Goal: Information Seeking & Learning: Check status

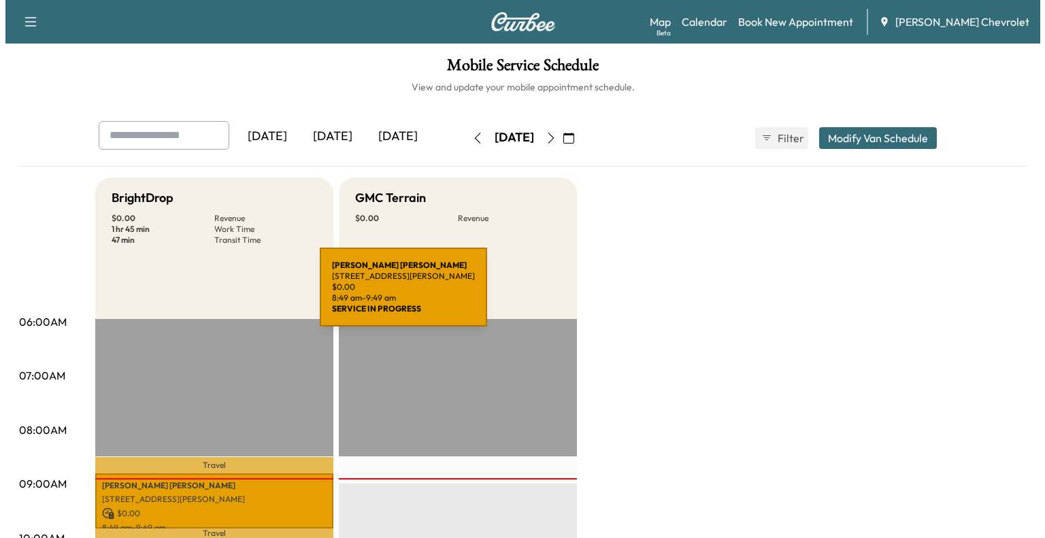
scroll to position [182, 0]
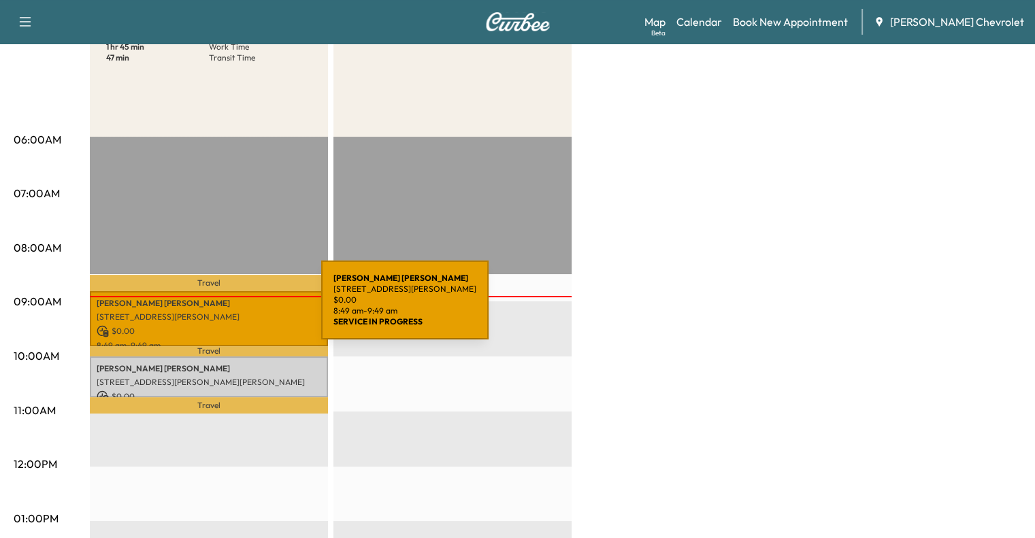
click at [221, 312] on p "[STREET_ADDRESS][PERSON_NAME]" at bounding box center [209, 317] width 225 height 11
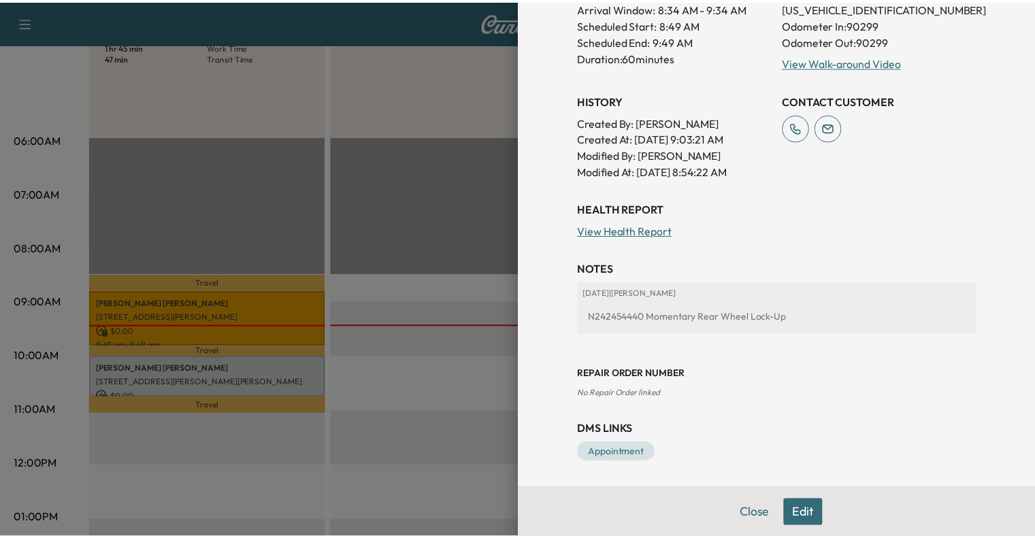
scroll to position [0, 0]
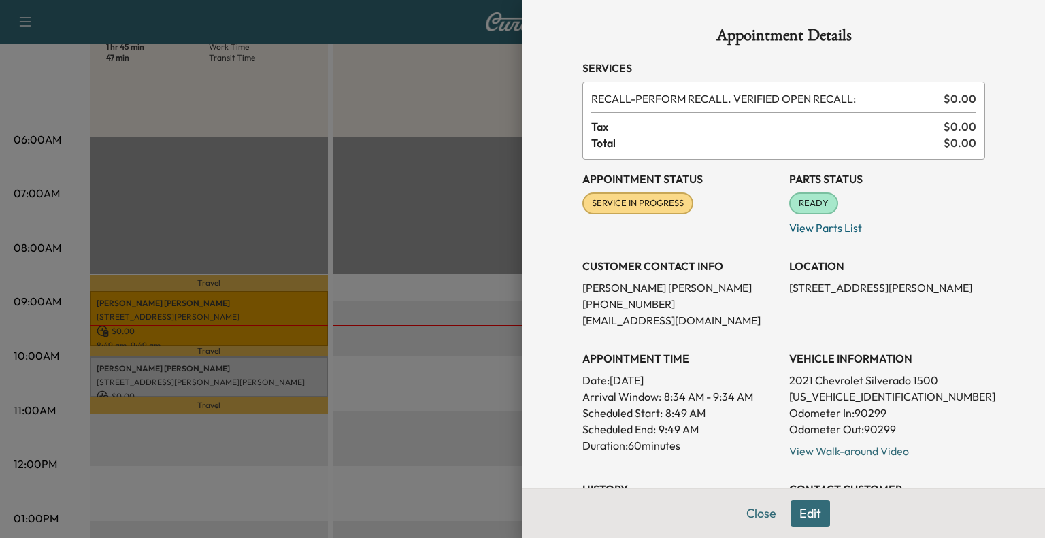
click at [425, 333] on div at bounding box center [522, 269] width 1045 height 538
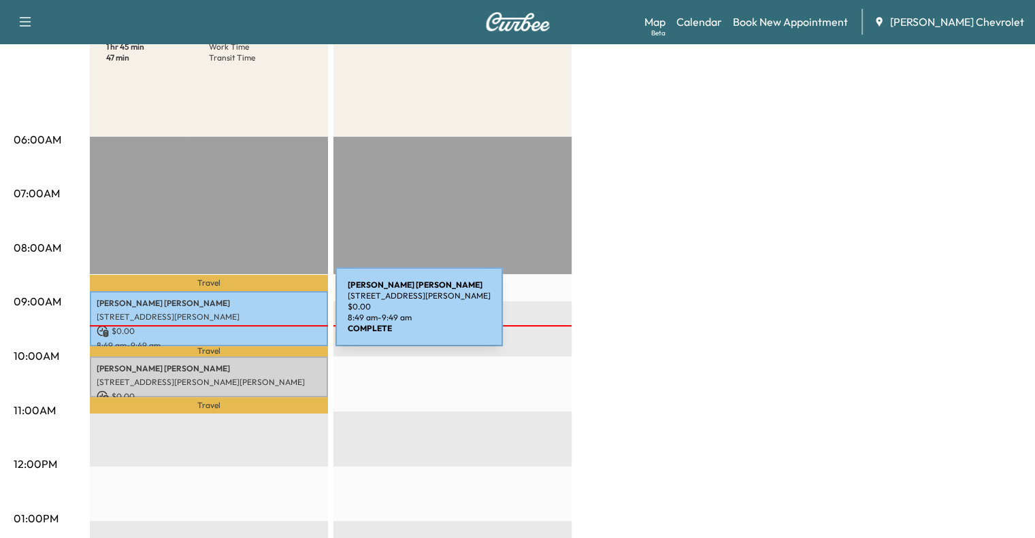
click at [233, 315] on p "[STREET_ADDRESS][PERSON_NAME]" at bounding box center [209, 317] width 225 height 11
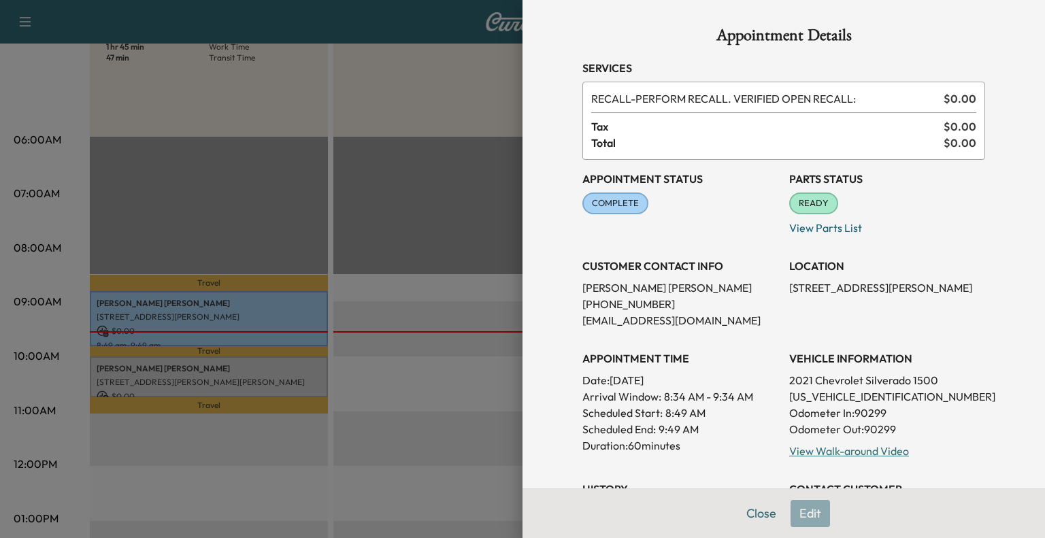
click at [441, 281] on div at bounding box center [522, 269] width 1045 height 538
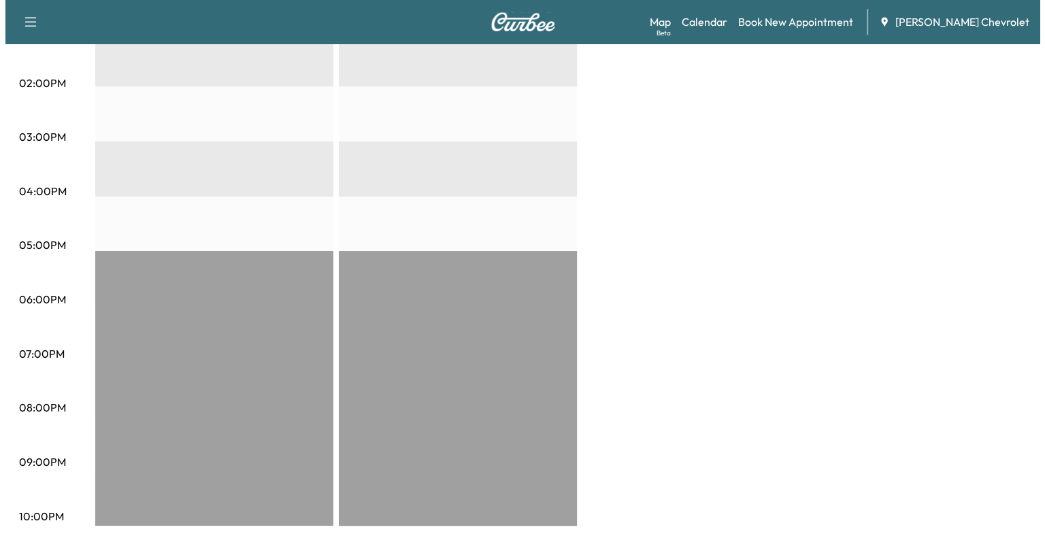
scroll to position [346, 0]
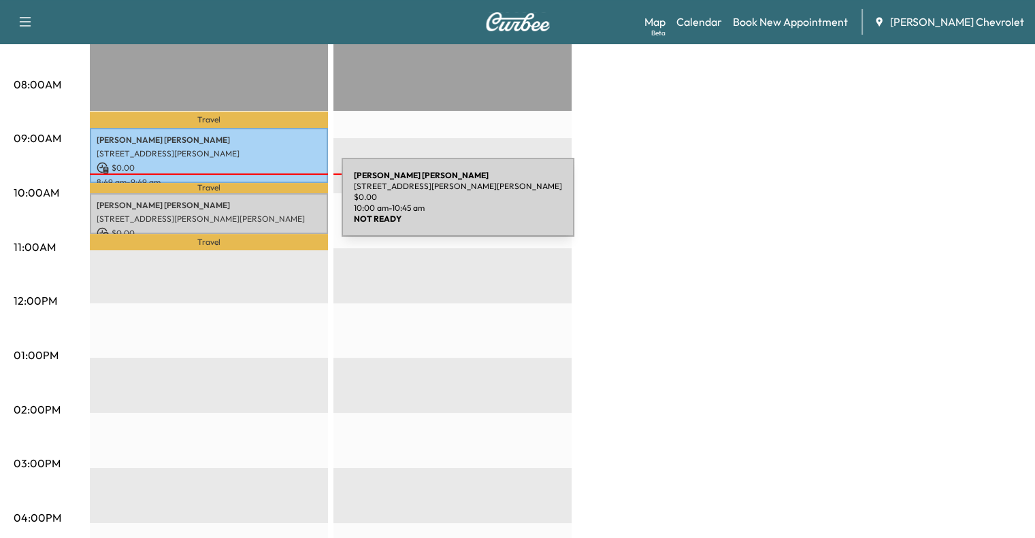
click at [240, 204] on p "[PERSON_NAME]" at bounding box center [209, 205] width 225 height 11
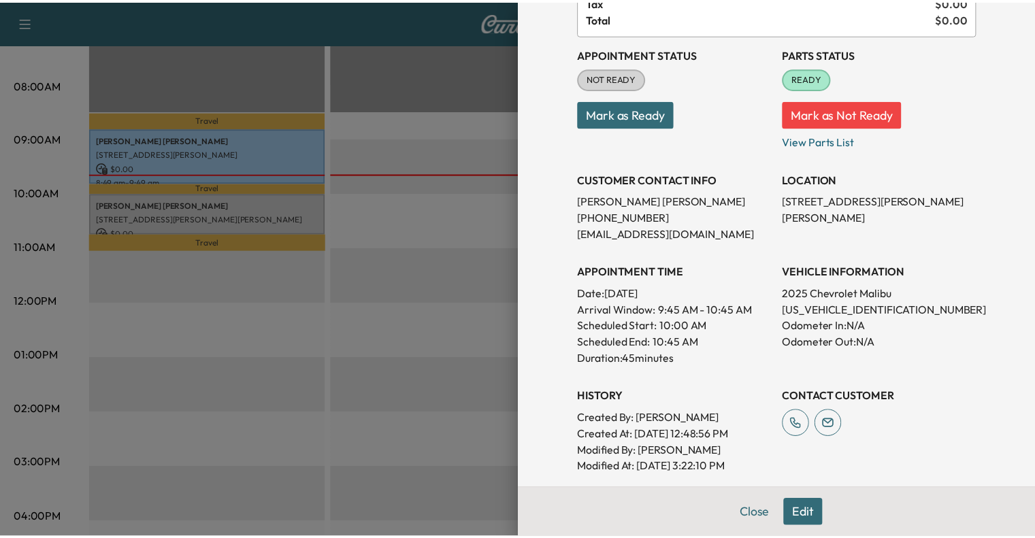
scroll to position [125, 0]
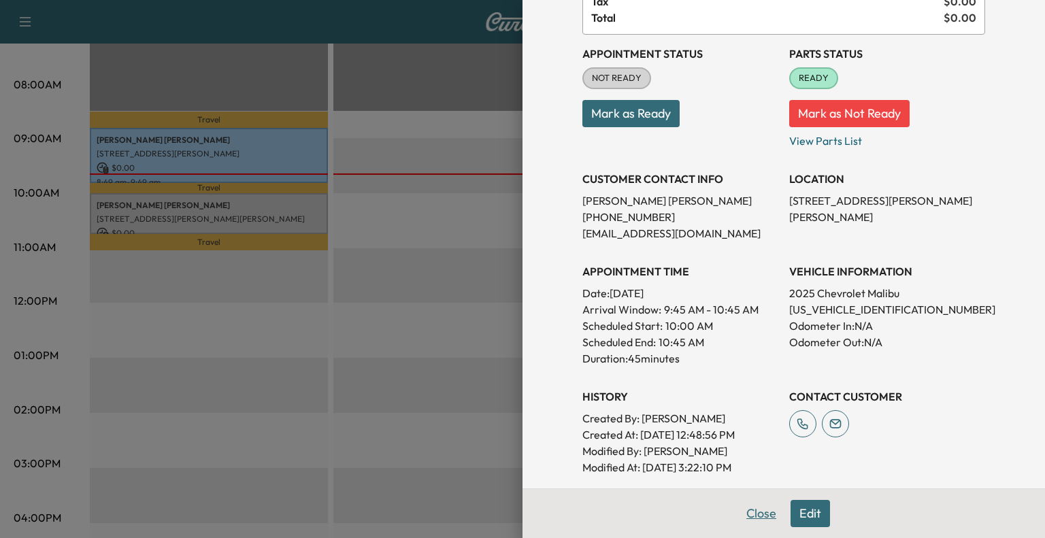
click at [752, 512] on button "Close" at bounding box center [762, 513] width 48 height 27
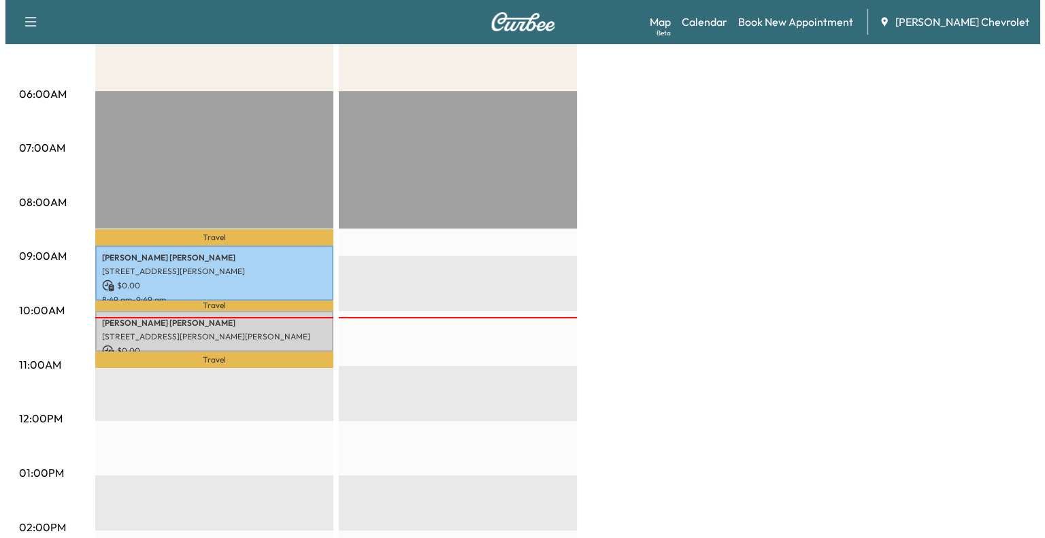
scroll to position [266, 0]
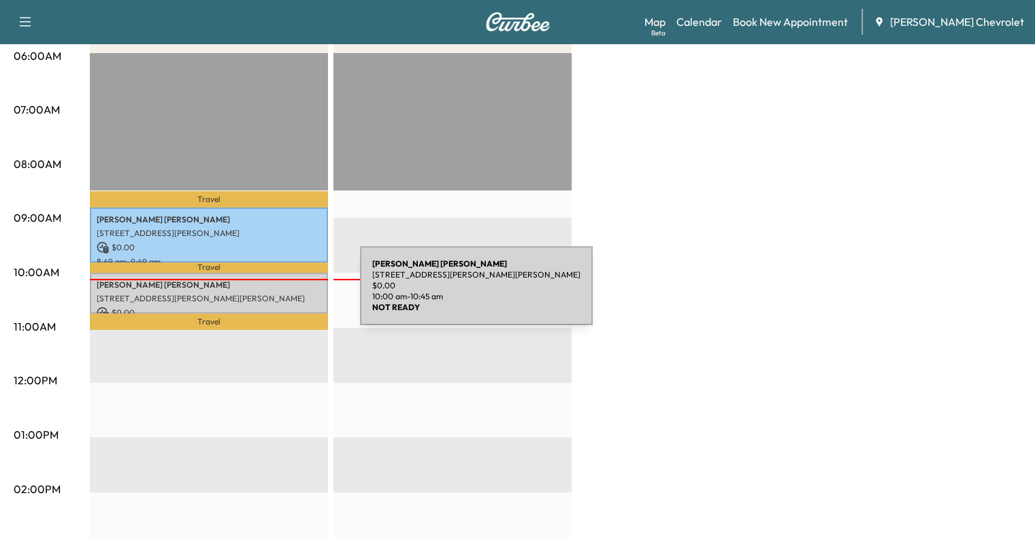
click at [258, 294] on p "[STREET_ADDRESS][PERSON_NAME][PERSON_NAME]" at bounding box center [209, 298] width 225 height 11
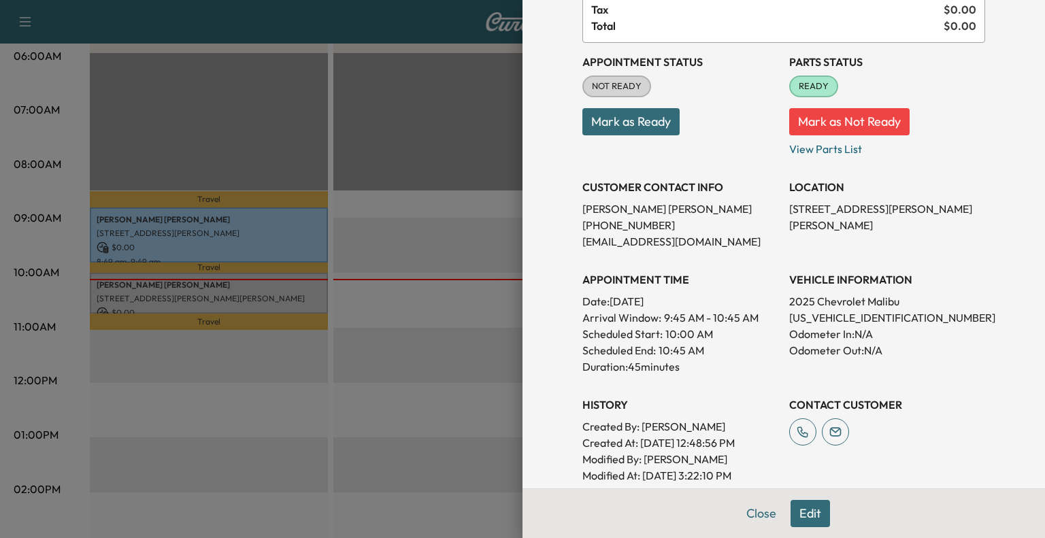
scroll to position [0, 0]
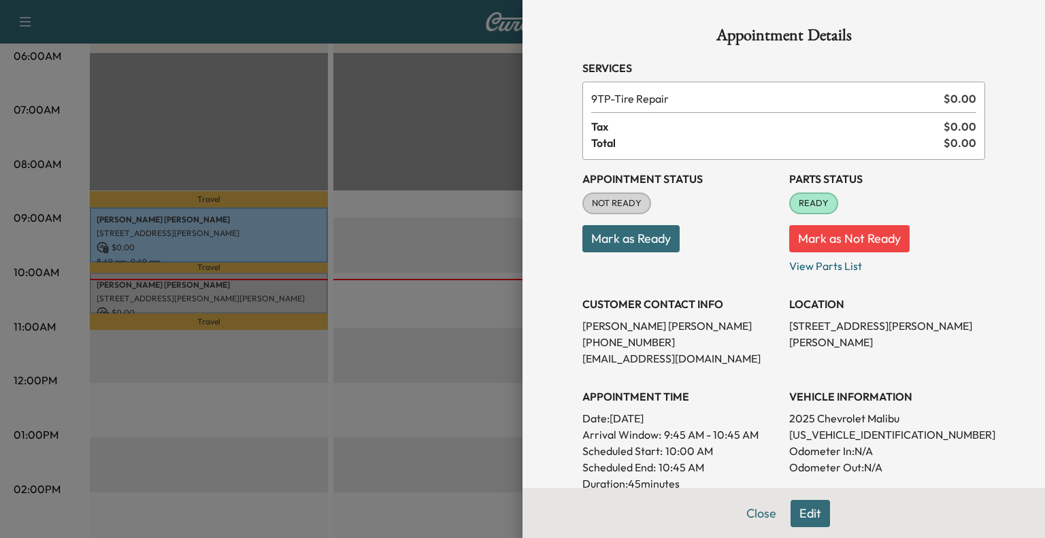
click at [476, 233] on div at bounding box center [522, 269] width 1045 height 538
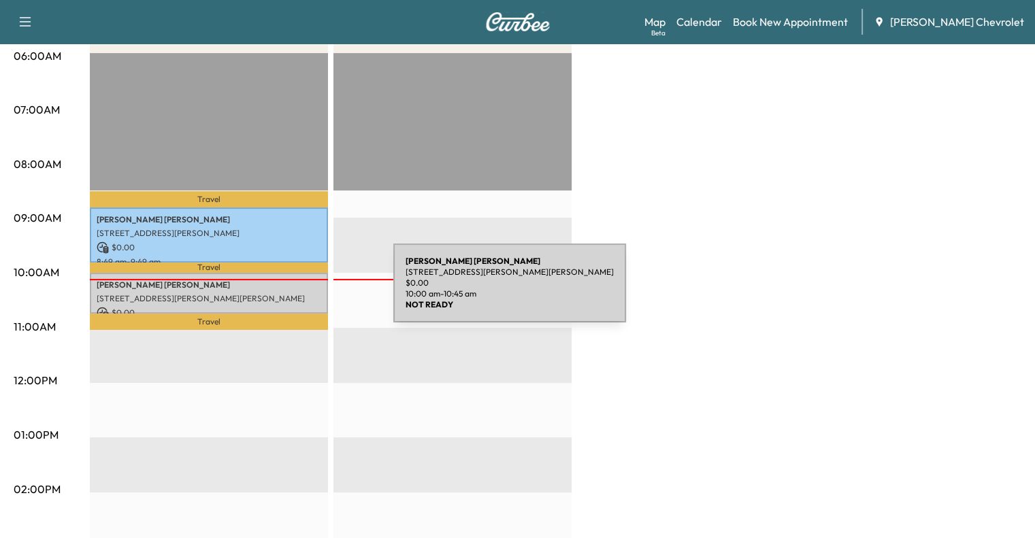
click at [291, 293] on p "[STREET_ADDRESS][PERSON_NAME][PERSON_NAME]" at bounding box center [209, 298] width 225 height 11
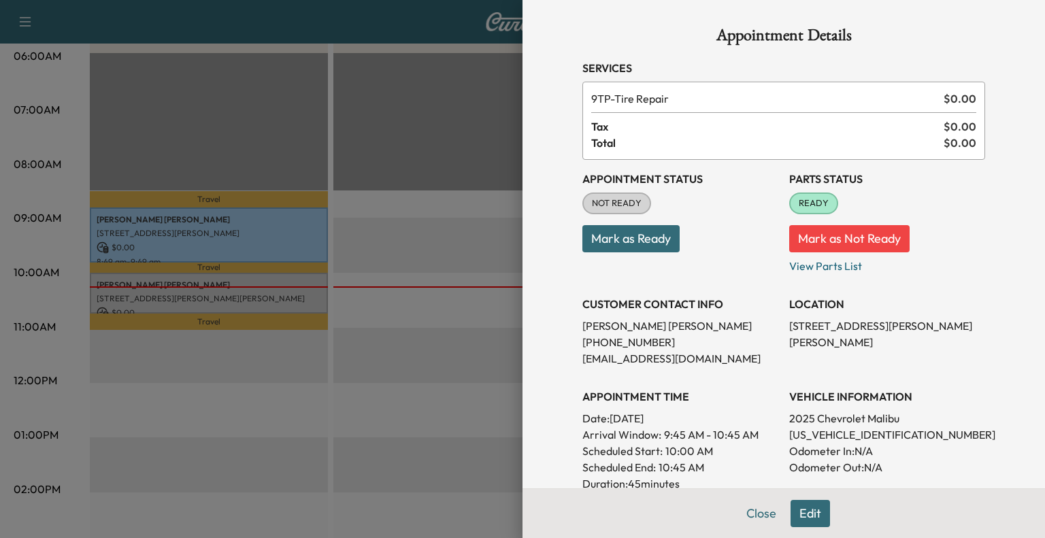
click at [427, 247] on div at bounding box center [522, 269] width 1045 height 538
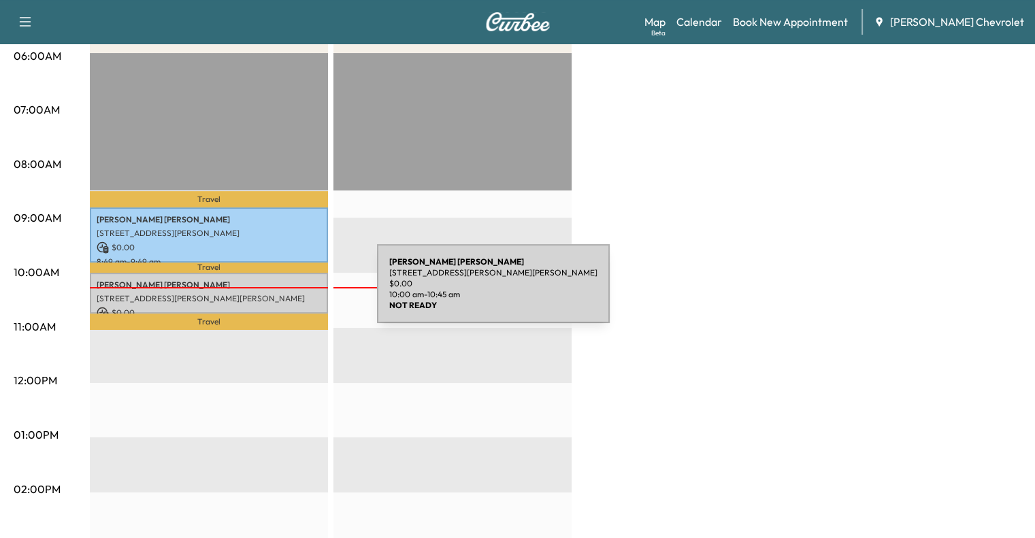
click at [275, 293] on p "[STREET_ADDRESS][PERSON_NAME][PERSON_NAME]" at bounding box center [209, 298] width 225 height 11
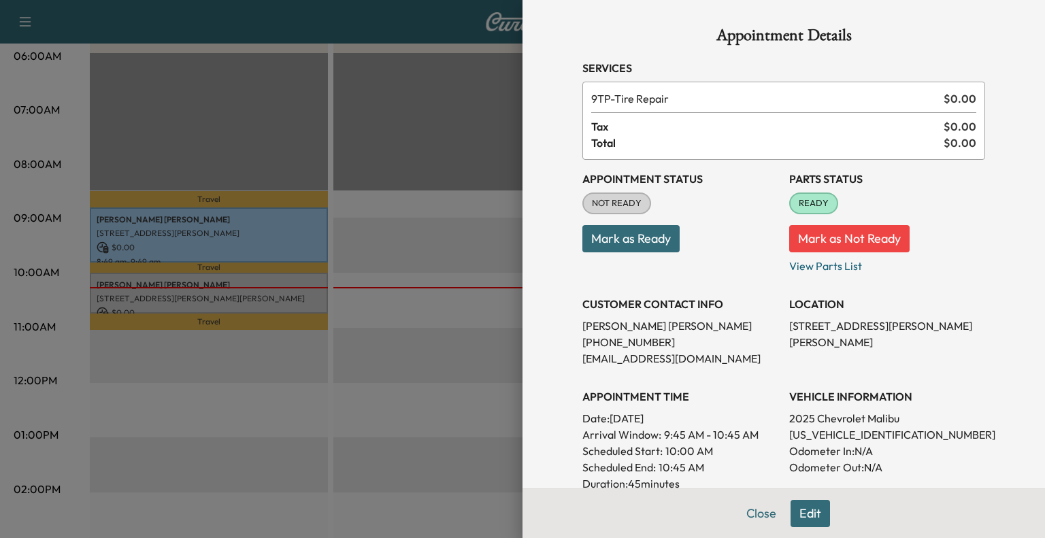
click at [434, 267] on div at bounding box center [522, 269] width 1045 height 538
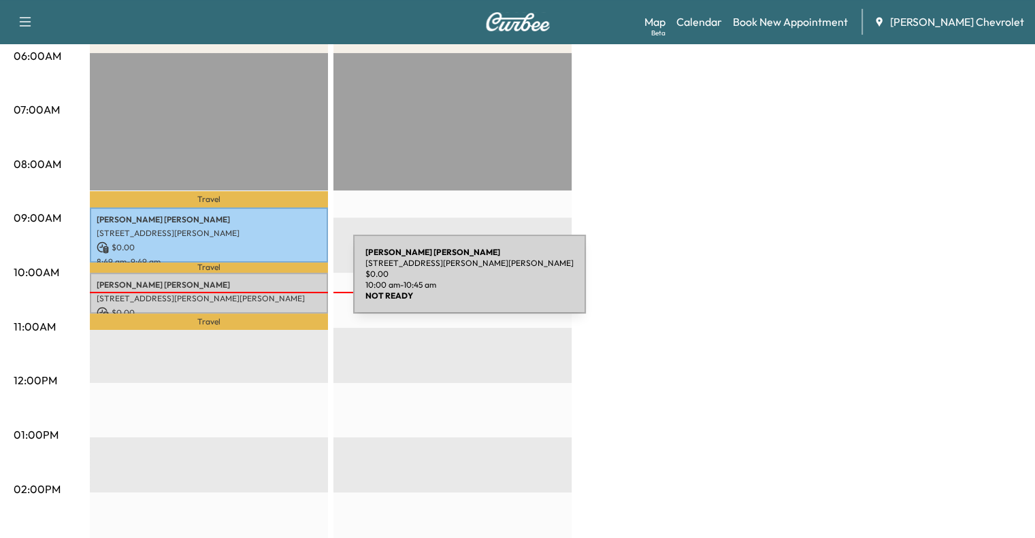
click at [251, 282] on p "Barbara EDWARDS" at bounding box center [209, 285] width 225 height 11
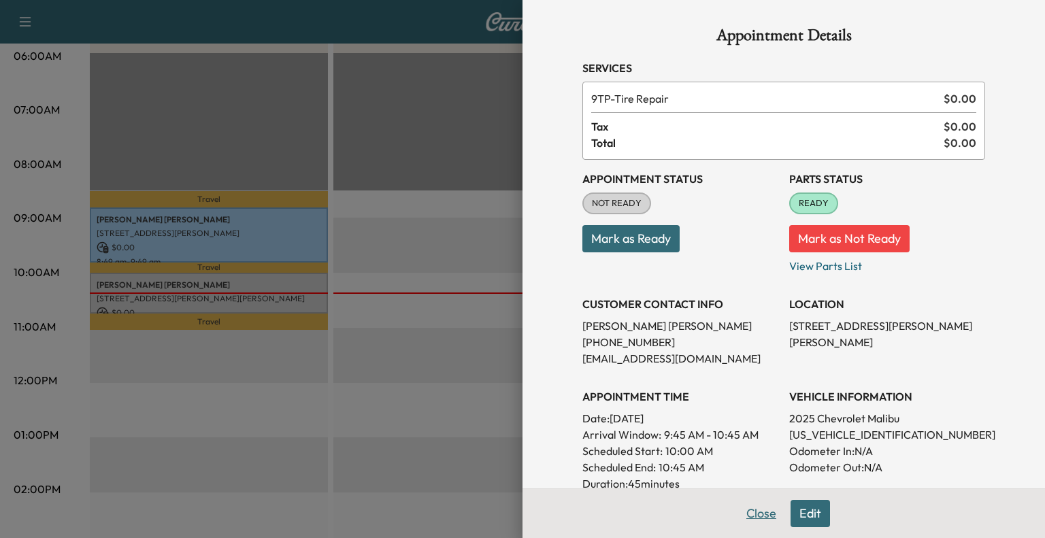
click at [746, 517] on button "Close" at bounding box center [762, 513] width 48 height 27
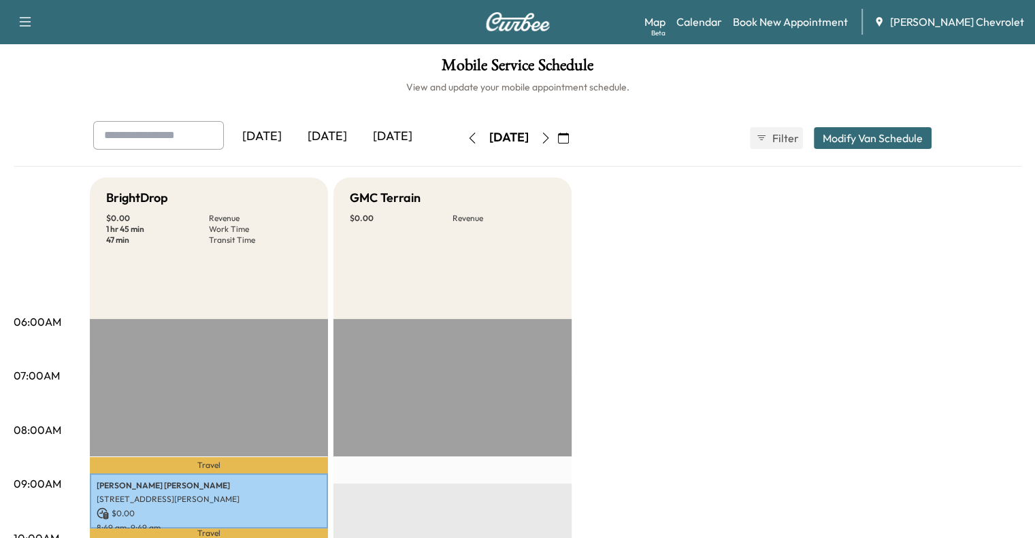
click at [557, 138] on button "button" at bounding box center [545, 138] width 23 height 22
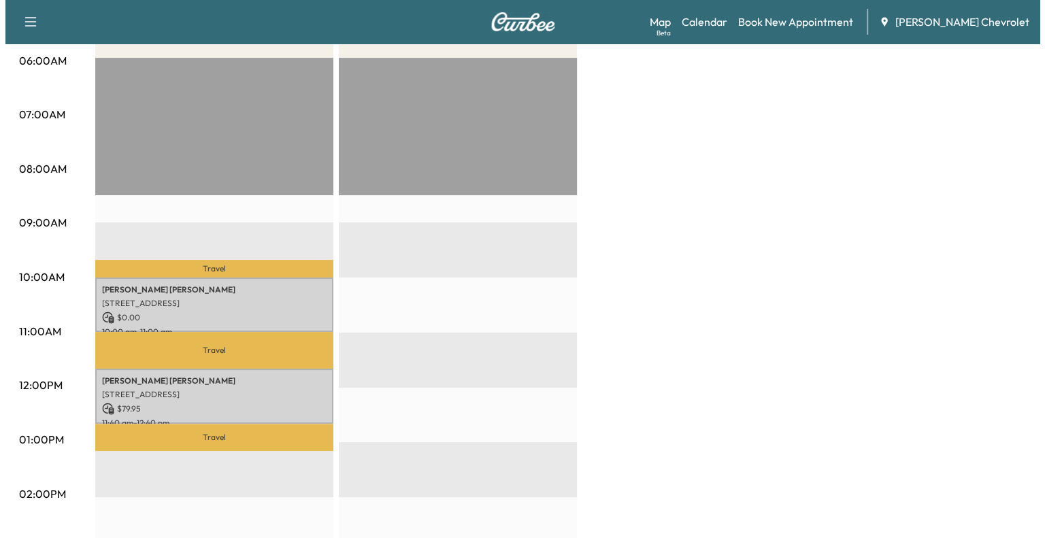
scroll to position [367, 0]
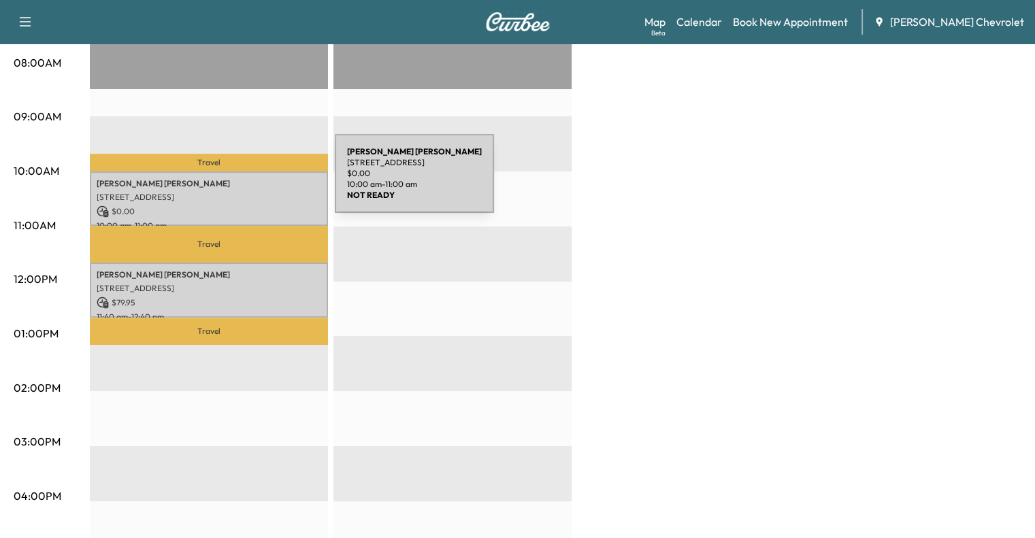
click at [233, 180] on p "EDWIN APGAR" at bounding box center [209, 183] width 225 height 11
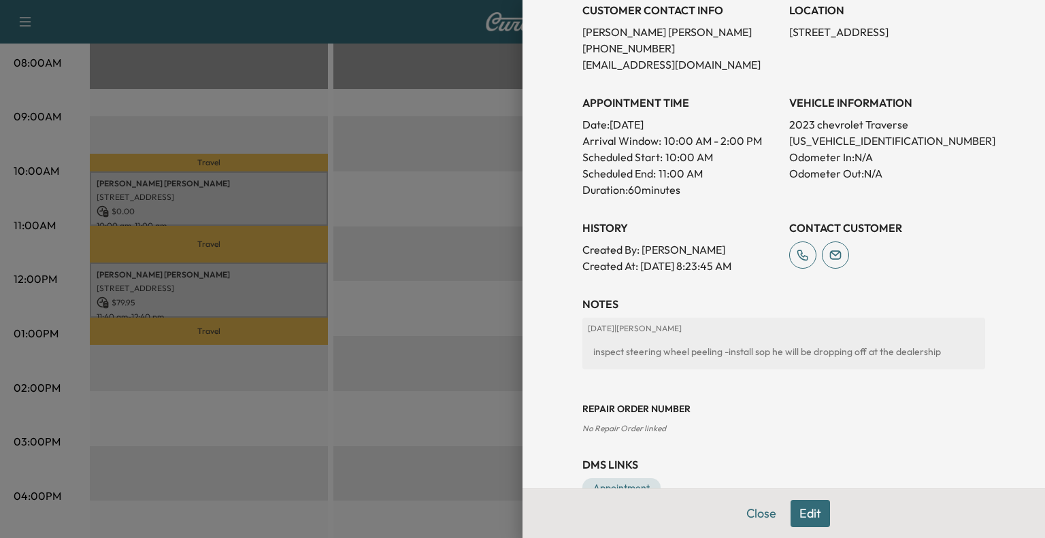
scroll to position [329, 0]
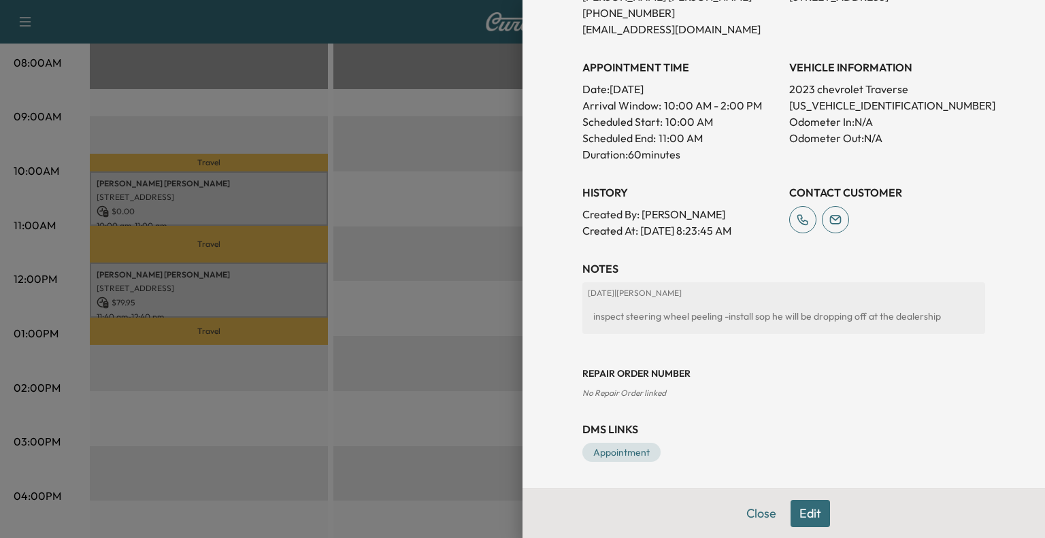
click at [318, 342] on div at bounding box center [522, 269] width 1045 height 538
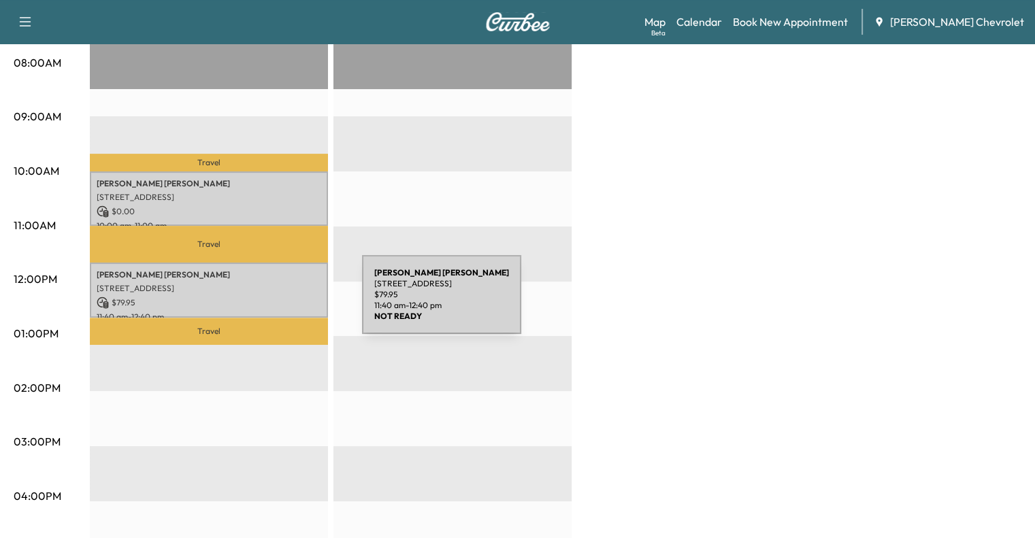
click at [260, 303] on p "$ 79.95" at bounding box center [209, 303] width 225 height 12
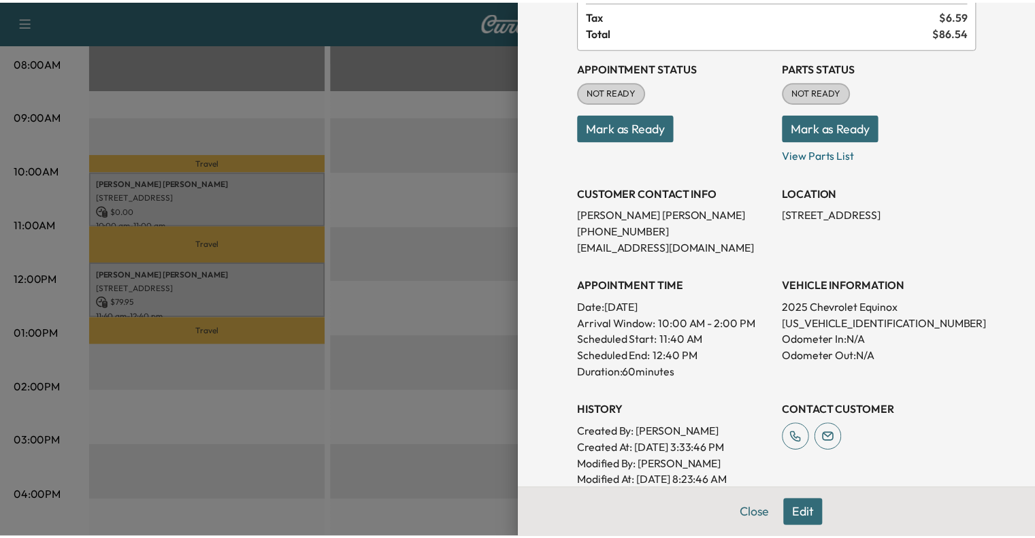
scroll to position [0, 0]
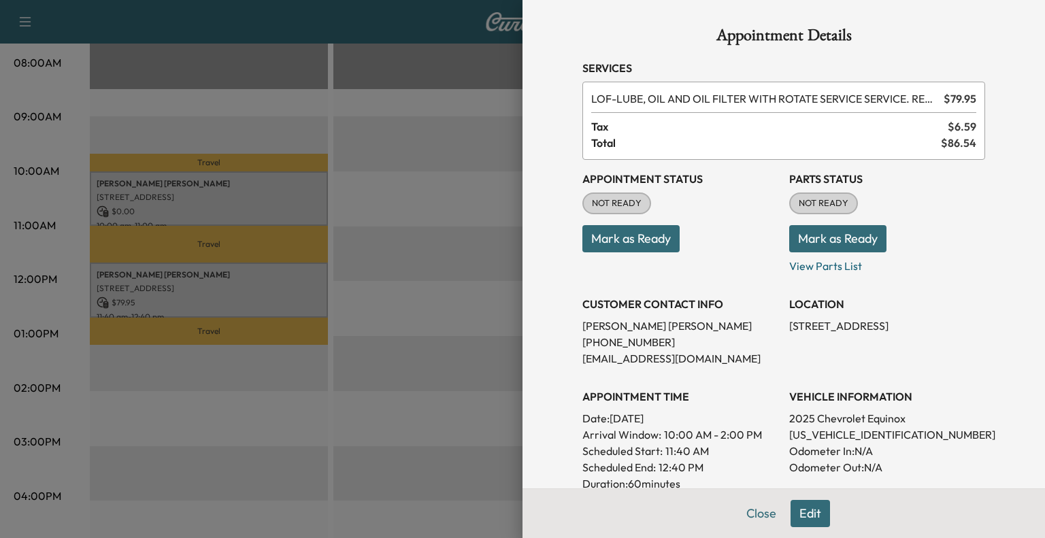
click at [523, 329] on div "Appointment Details Services LOF - LUBE, OIL AND OIL FILTER WITH ROTATE SERVICE…" at bounding box center [784, 269] width 523 height 538
click at [480, 319] on div at bounding box center [522, 269] width 1045 height 538
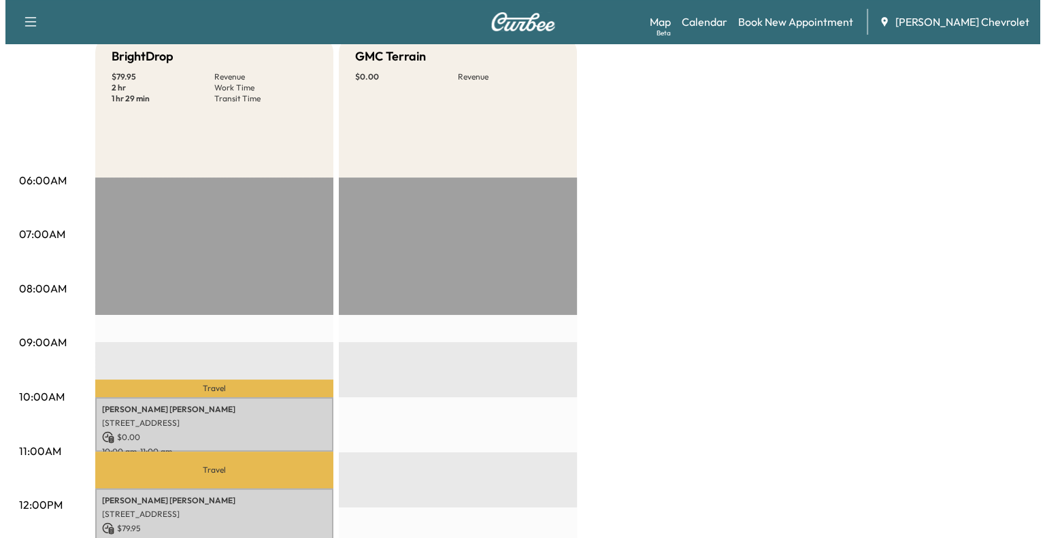
scroll to position [144, 0]
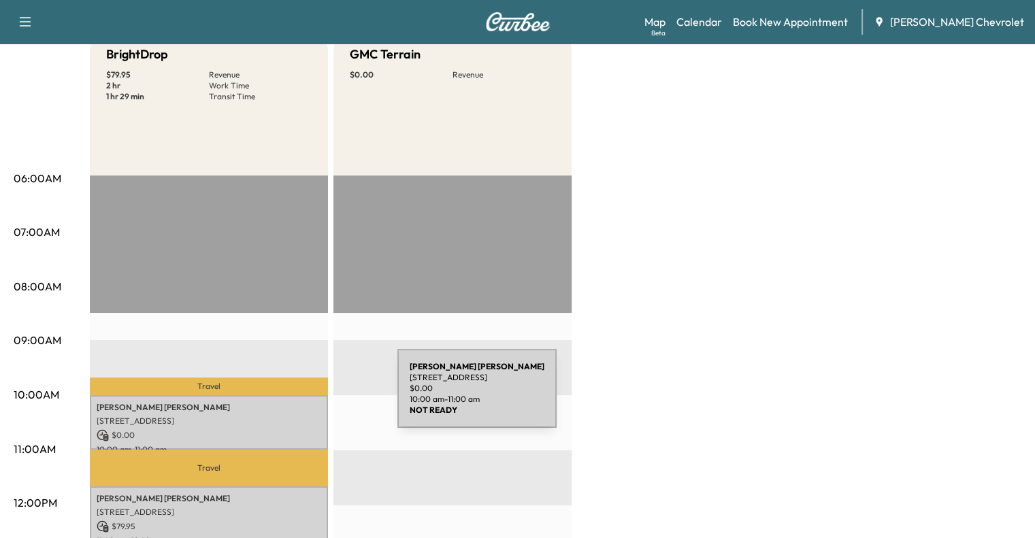
click at [295, 397] on div "EDWIN APGAR 590 Badger Ct, Independence, KY 41051, United States of America $ 0…" at bounding box center [209, 422] width 238 height 55
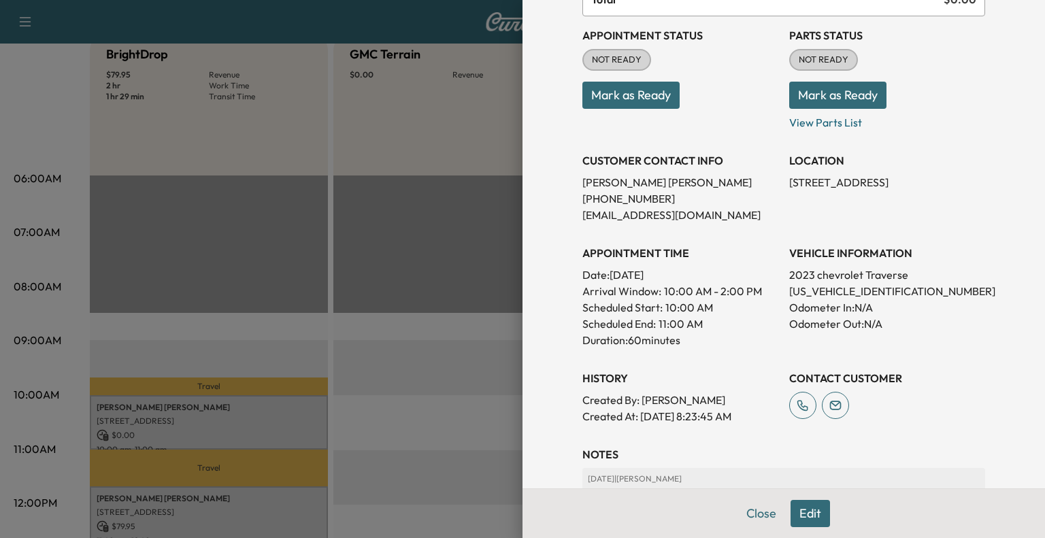
scroll to position [142, 0]
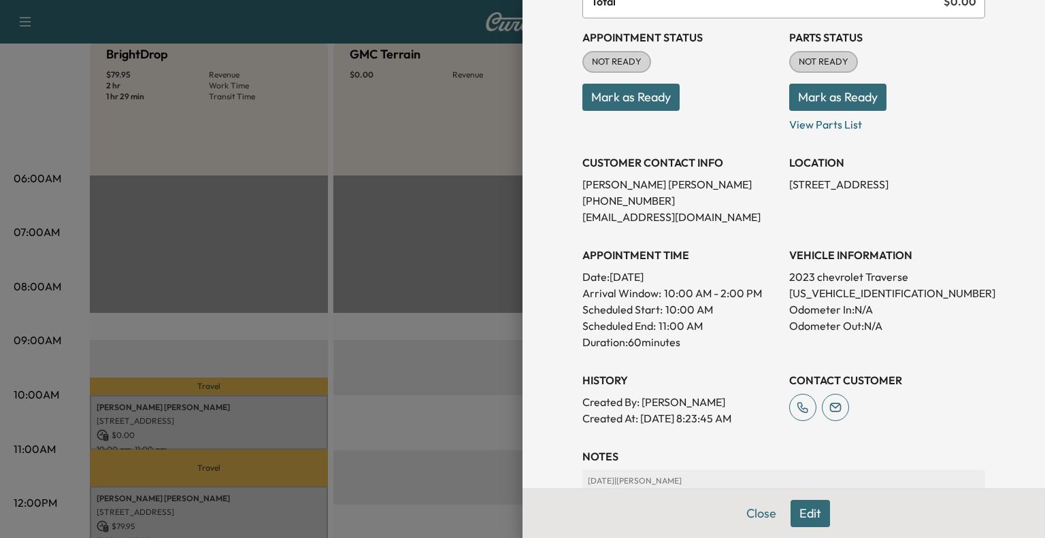
click at [365, 433] on div at bounding box center [522, 269] width 1045 height 538
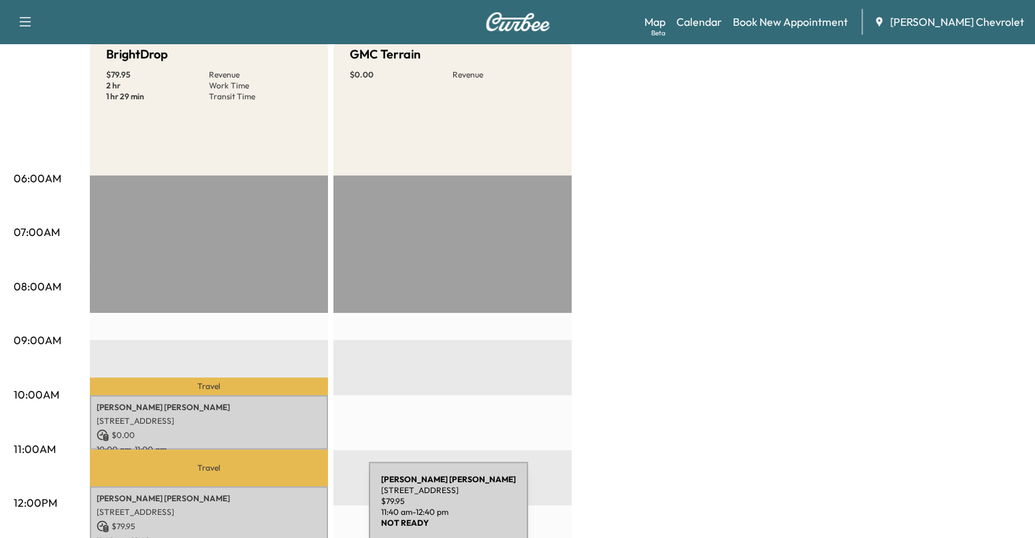
click at [267, 510] on p "81 Mt Pleasant Ave, Cincinnati, OH 45215, USA" at bounding box center [209, 512] width 225 height 11
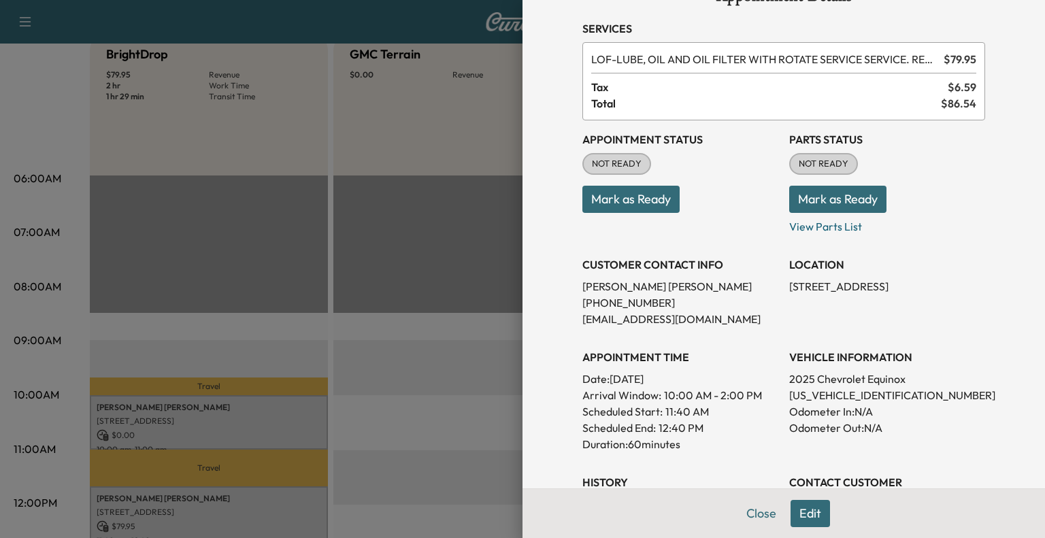
scroll to position [0, 0]
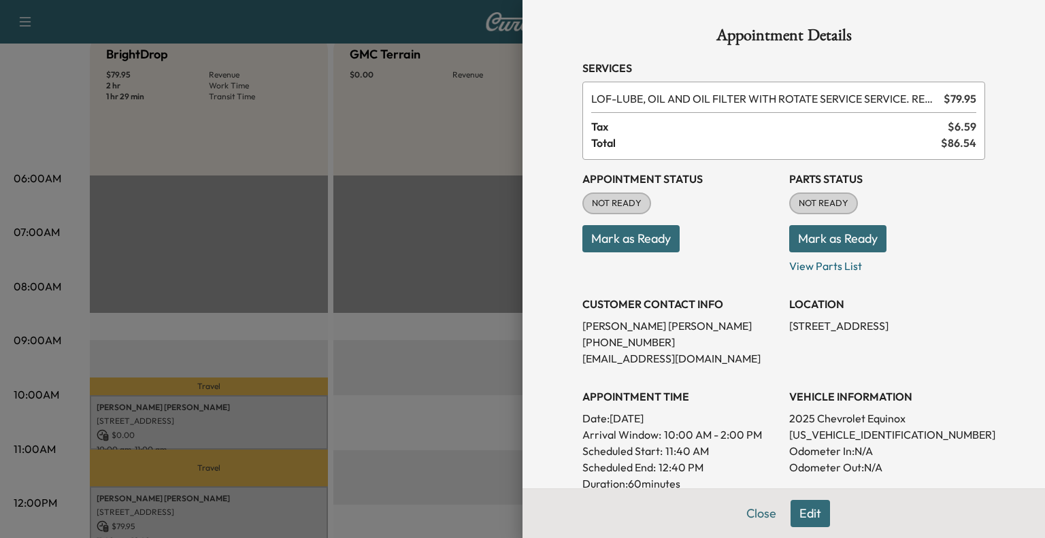
click at [431, 338] on div at bounding box center [522, 269] width 1045 height 538
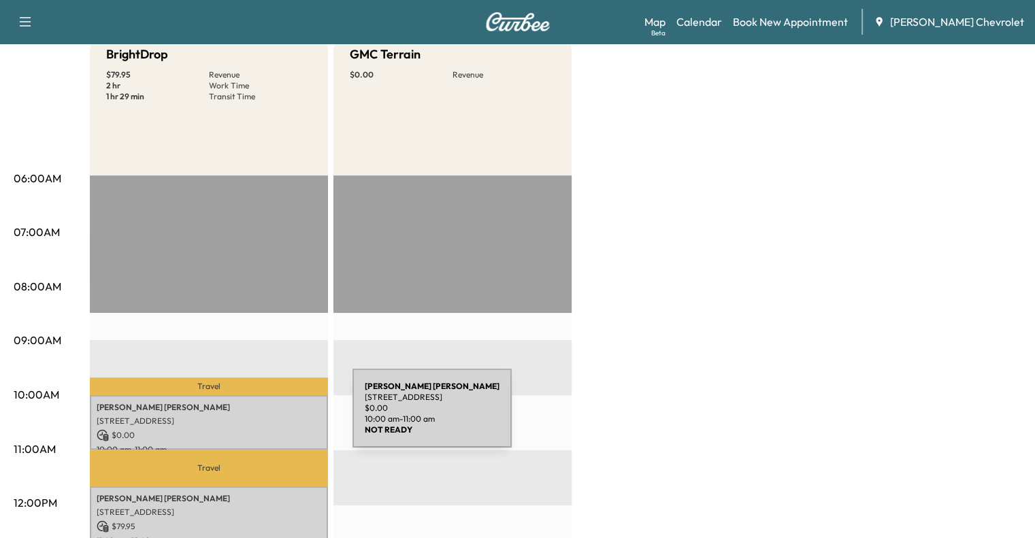
click at [250, 416] on p "590 Badger Ct, Independence, KY 41051, United States of America" at bounding box center [209, 421] width 225 height 11
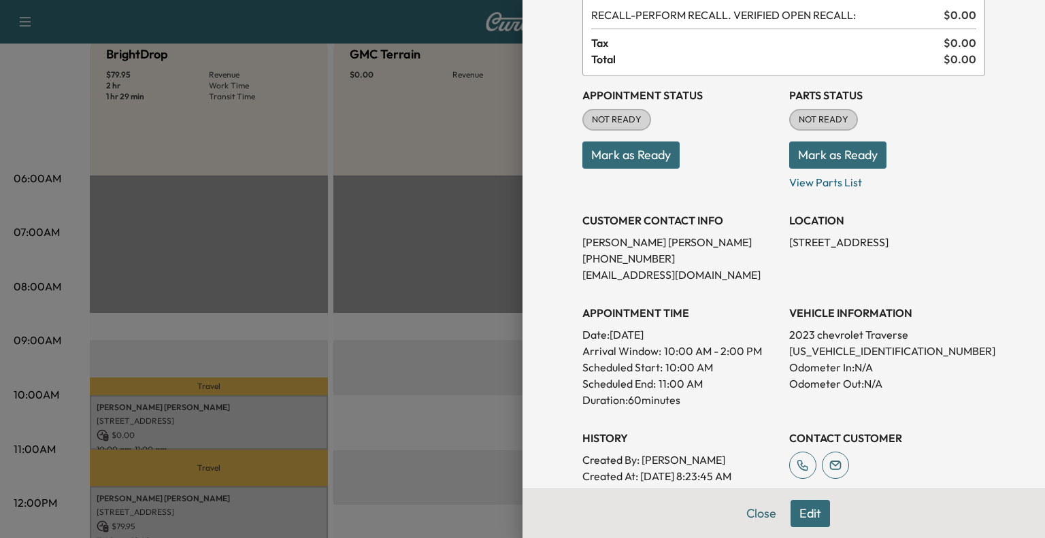
scroll to position [76, 0]
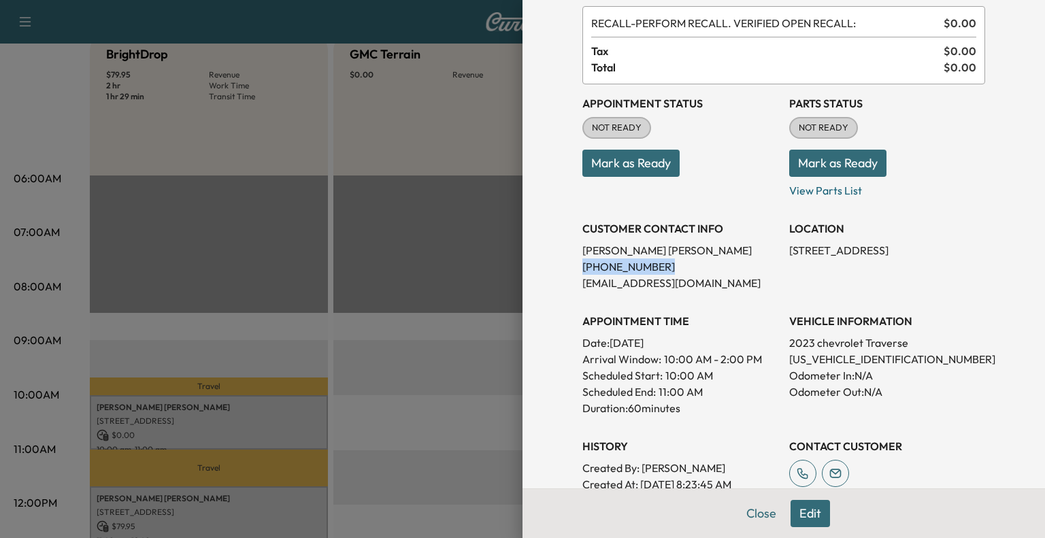
drag, startPoint x: 567, startPoint y: 265, endPoint x: 674, endPoint y: 261, distance: 106.9
click at [674, 261] on div "Appointment Details Services RECALL - PERFORM RECALL. VERIFIED OPEN RECALL: $ 0…" at bounding box center [783, 333] width 435 height 819
copy p "(937) 618-1809"
click at [372, 162] on div at bounding box center [522, 269] width 1045 height 538
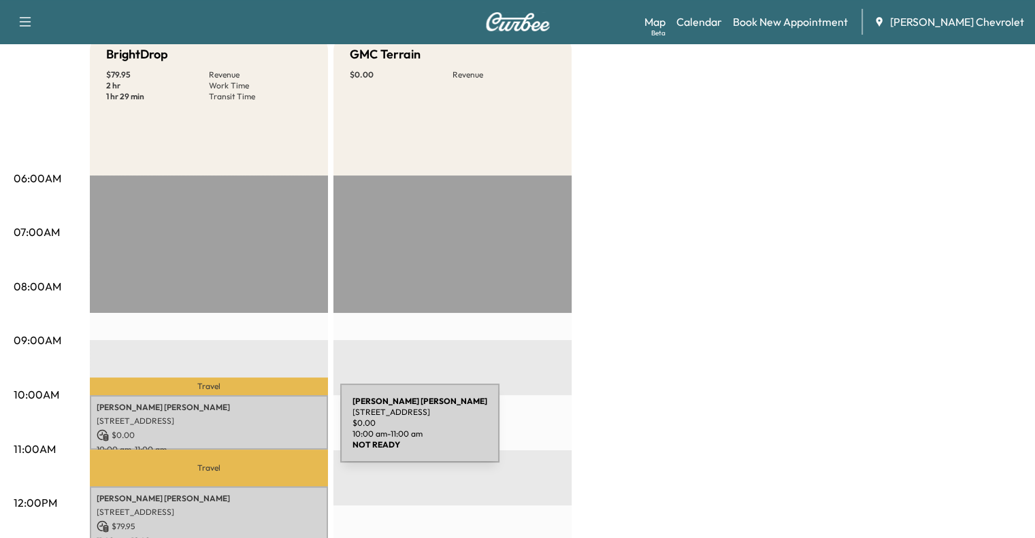
click at [238, 431] on p "$ 0.00" at bounding box center [209, 435] width 225 height 12
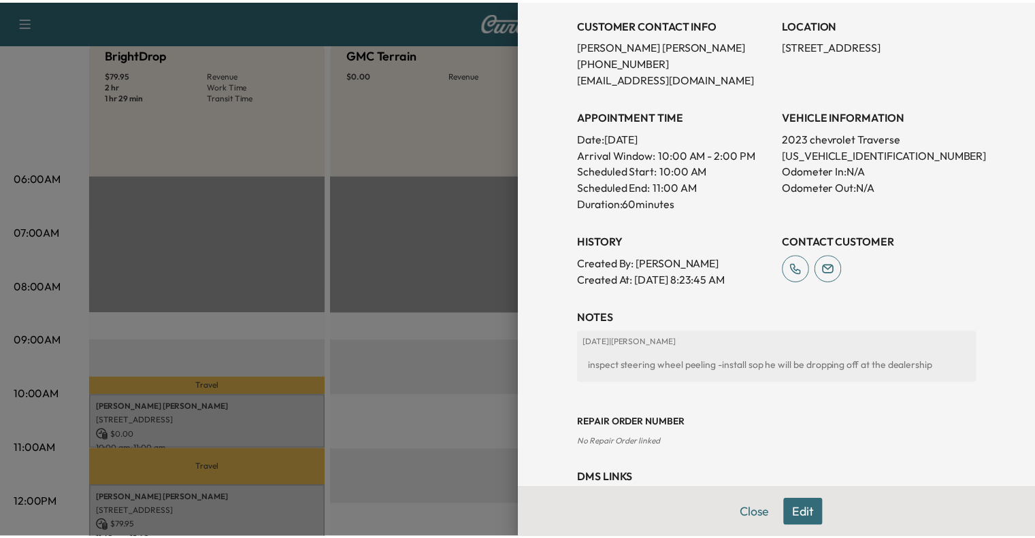
scroll to position [329, 0]
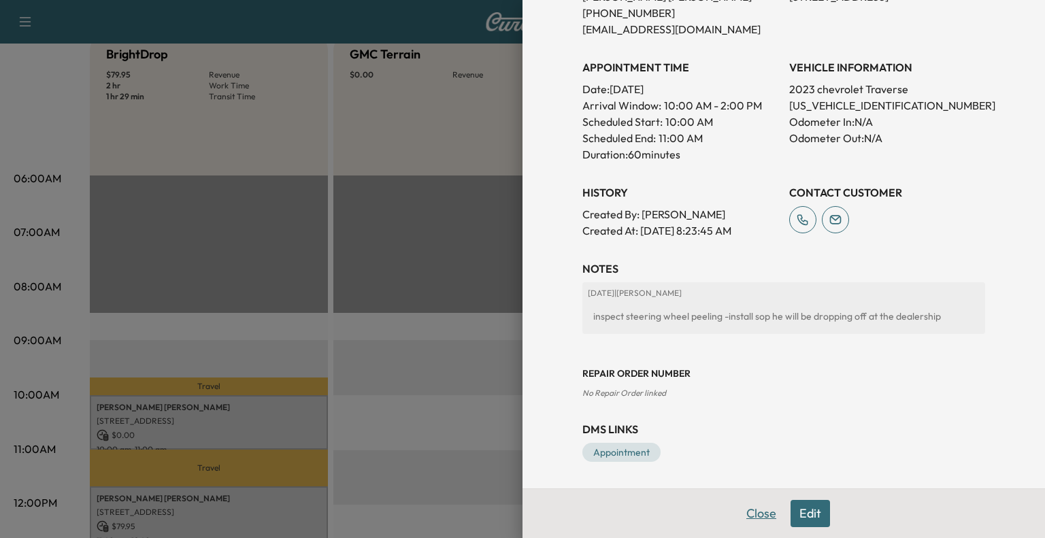
click at [751, 513] on button "Close" at bounding box center [762, 513] width 48 height 27
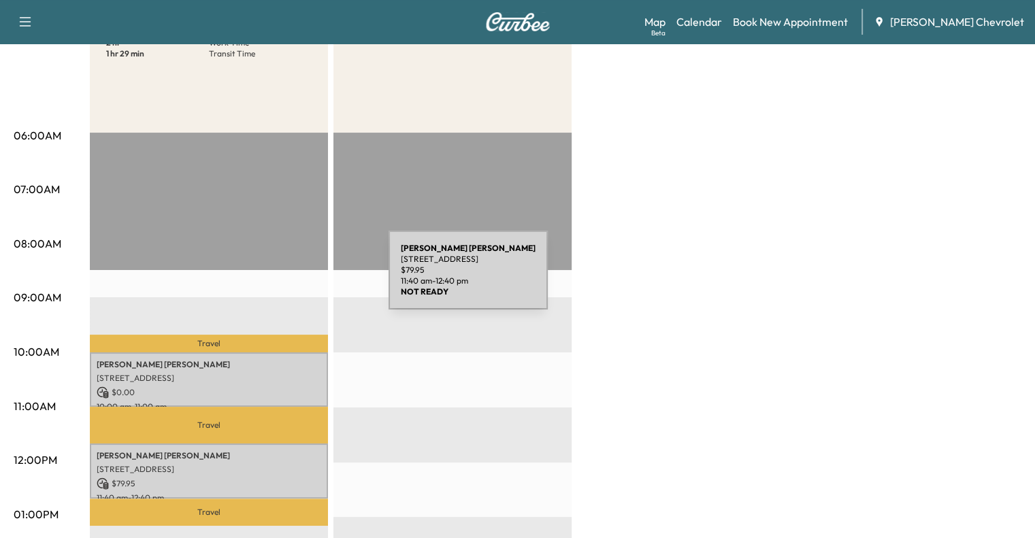
scroll to position [0, 0]
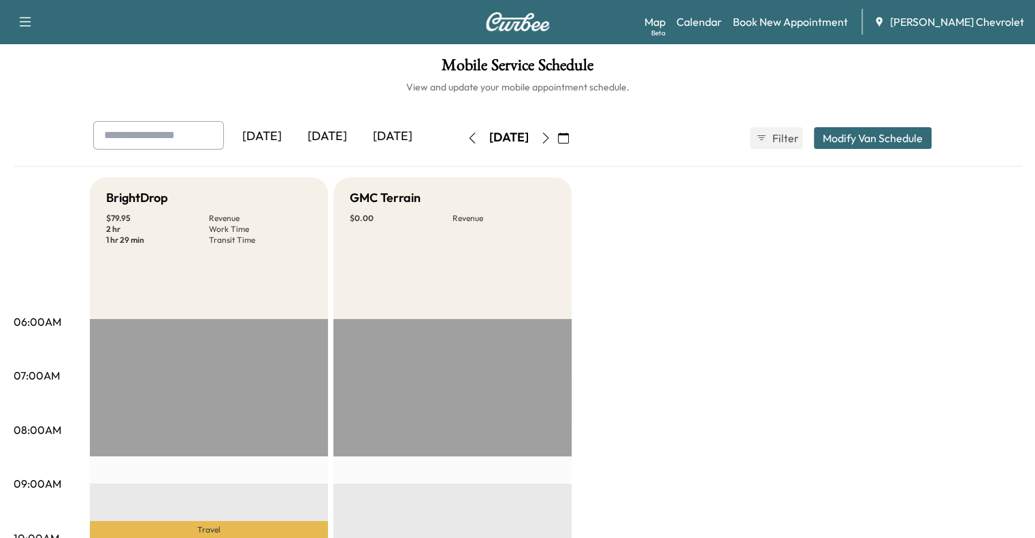
click at [295, 137] on div "[DATE]" at bounding box center [327, 136] width 65 height 31
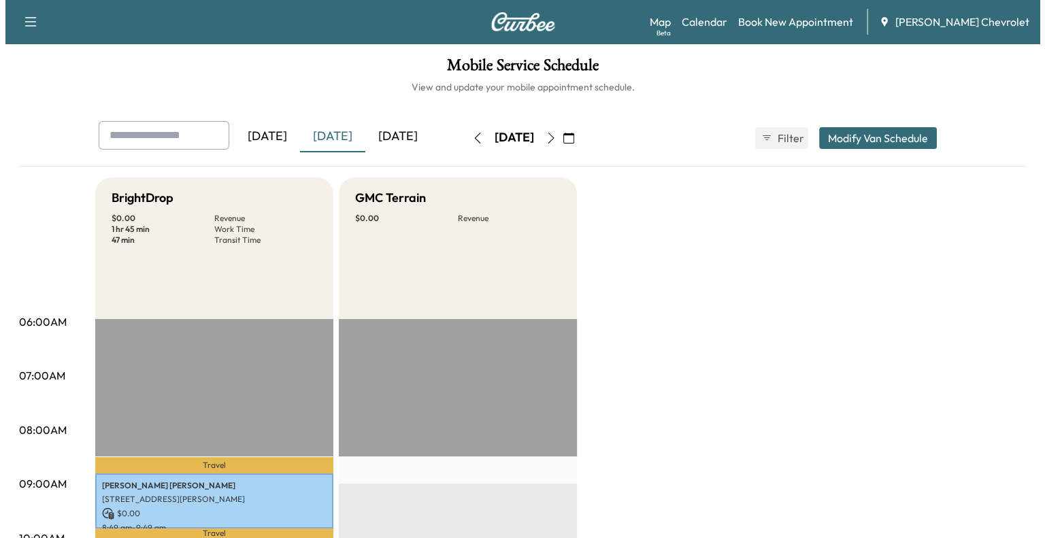
scroll to position [117, 0]
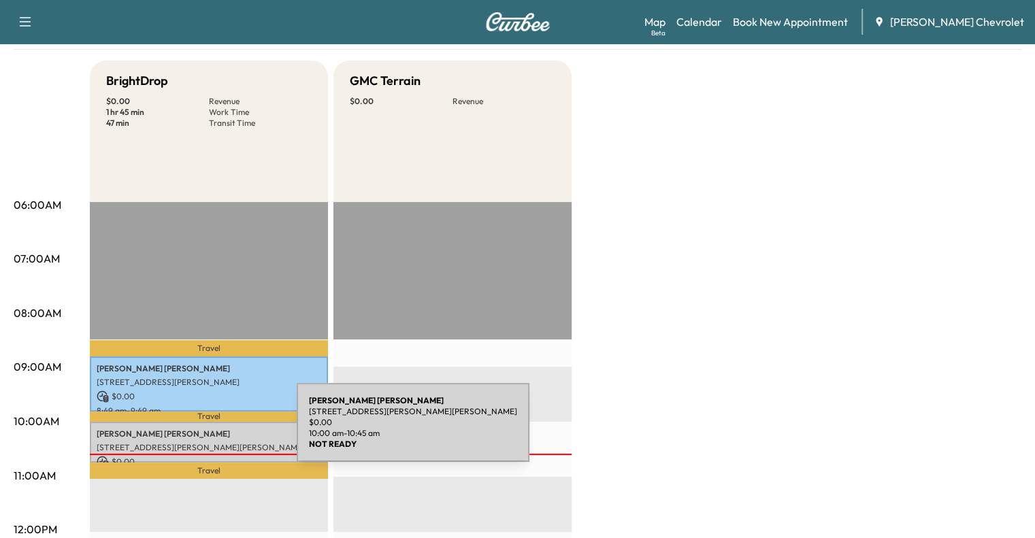
click at [195, 431] on p "Barbara EDWARDS" at bounding box center [209, 434] width 225 height 11
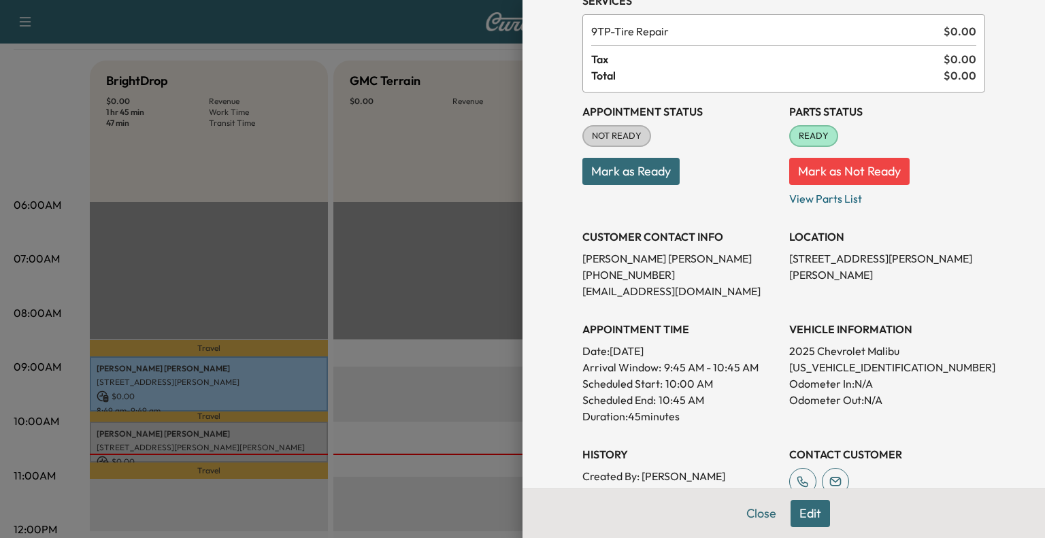
scroll to position [0, 0]
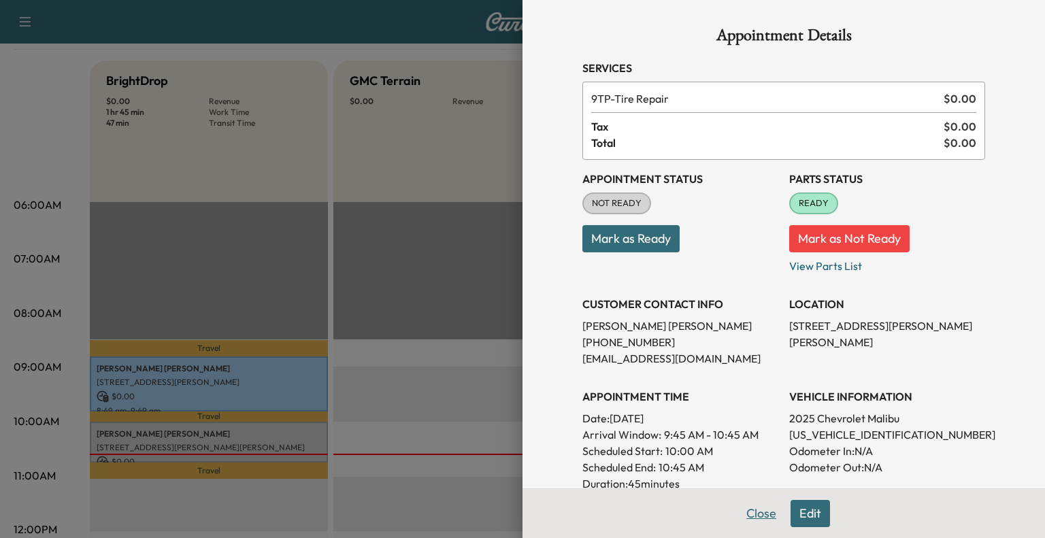
click at [749, 518] on button "Close" at bounding box center [762, 513] width 48 height 27
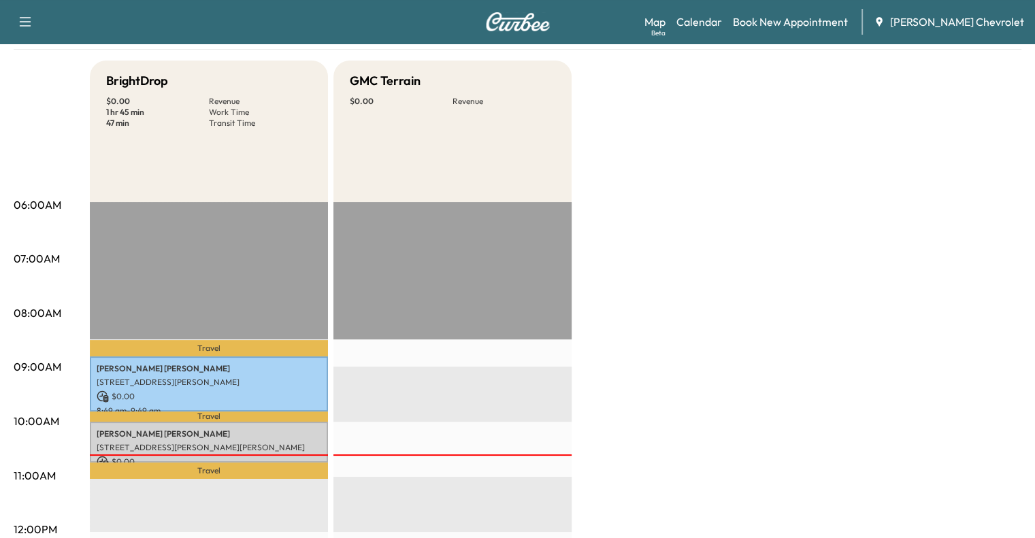
click at [373, 86] on h5 "GMC Terrain" at bounding box center [385, 80] width 71 height 19
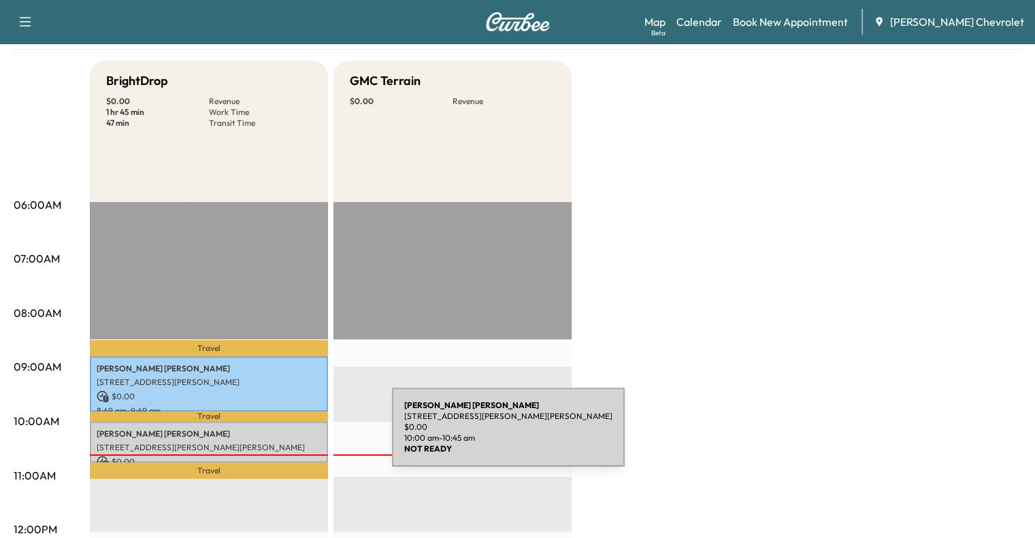
click at [290, 435] on div "Barbara EDWARDS 740 Sharon Dr, Taylor Mill, KY 41015, USA $ 0.00 10:00 am - 10:…" at bounding box center [209, 443] width 238 height 42
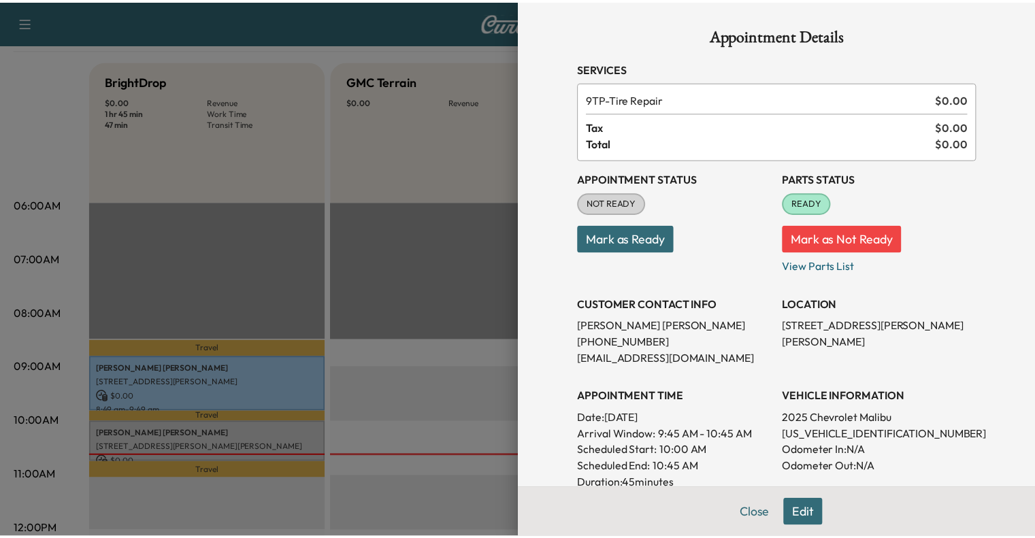
scroll to position [310, 0]
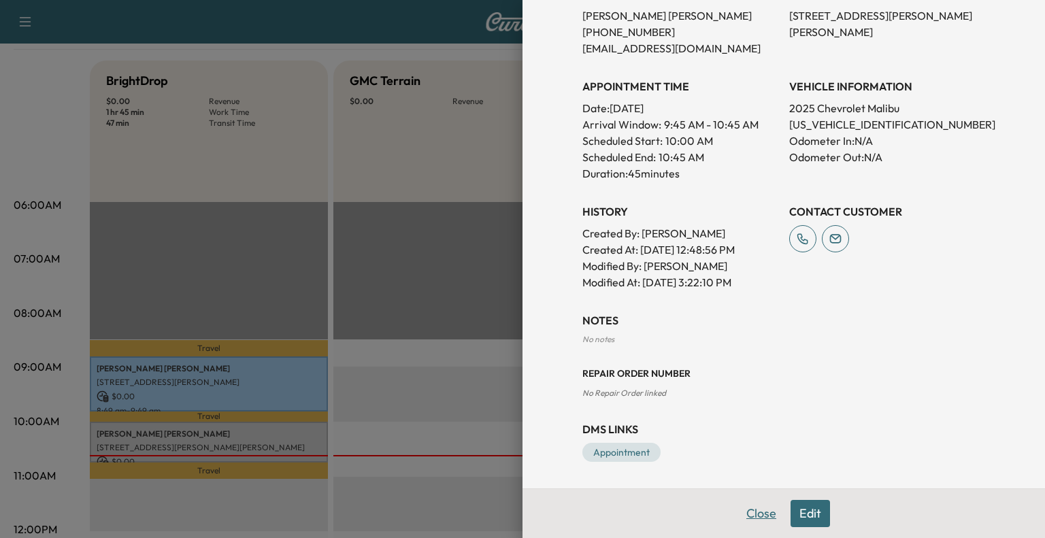
click at [755, 511] on button "Close" at bounding box center [762, 513] width 48 height 27
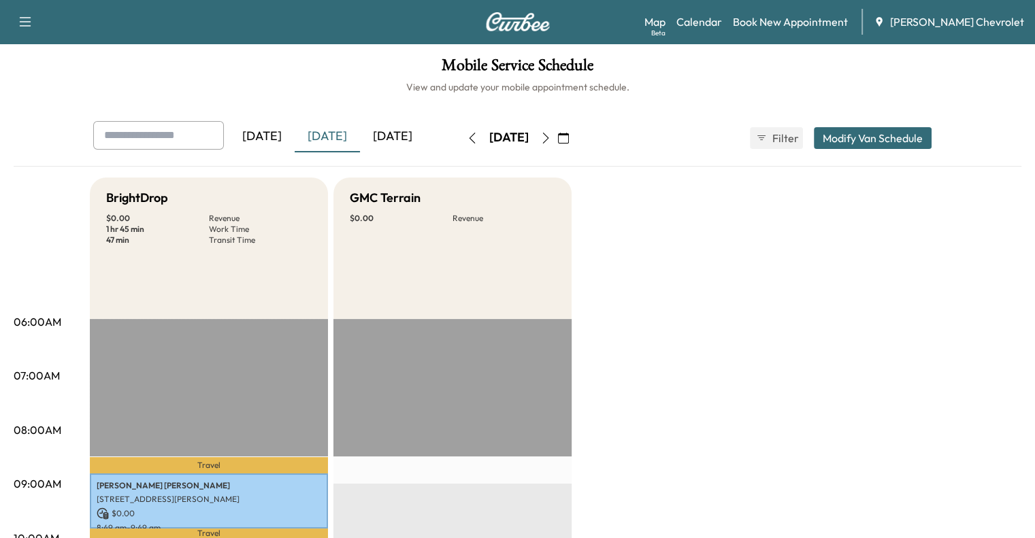
scroll to position [182, 0]
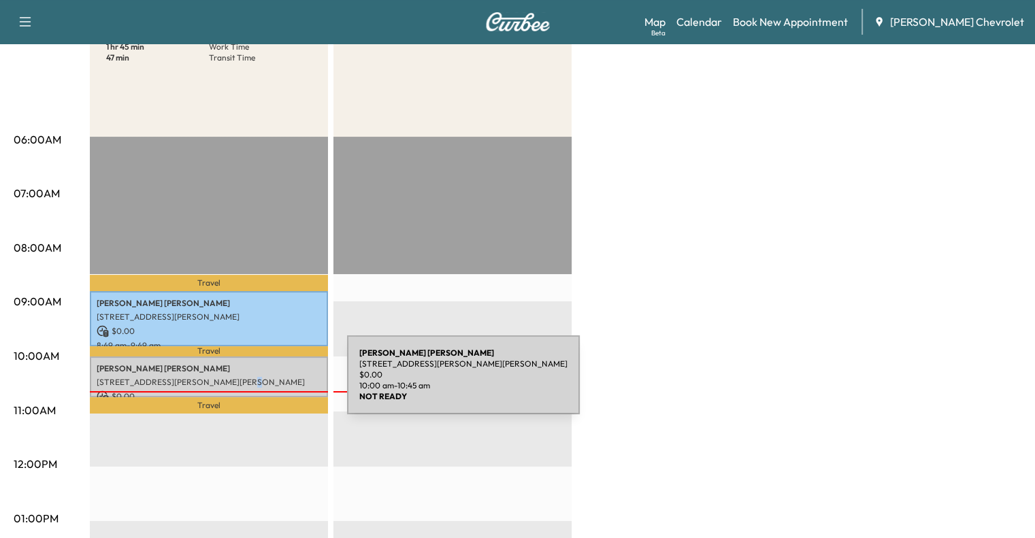
drag, startPoint x: 245, startPoint y: 383, endPoint x: 215, endPoint y: 375, distance: 31.0
click at [215, 377] on p "[STREET_ADDRESS][PERSON_NAME][PERSON_NAME]" at bounding box center [209, 382] width 225 height 11
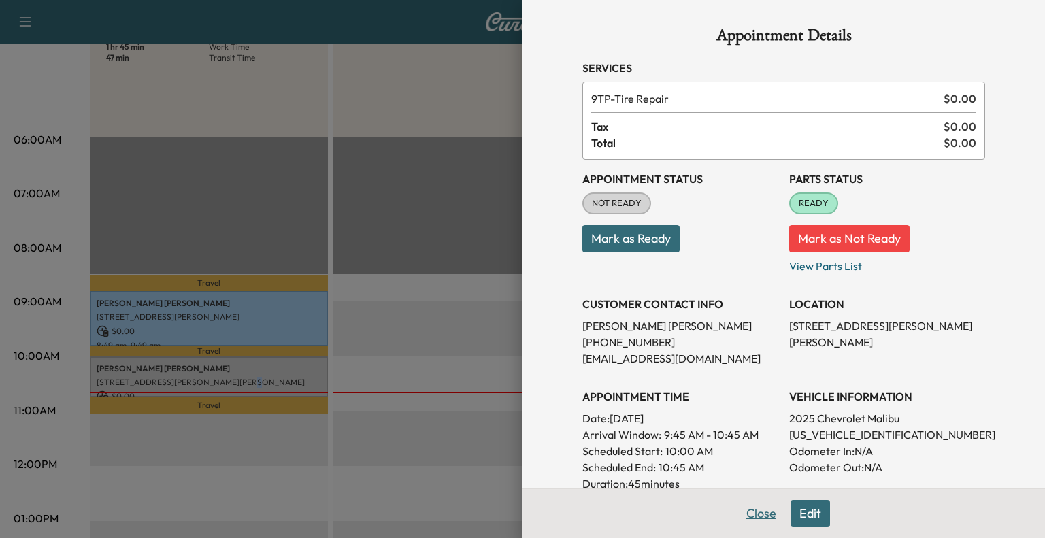
click at [738, 512] on button "Close" at bounding box center [762, 513] width 48 height 27
